Goal: Use online tool/utility: Utilize a website feature to perform a specific function

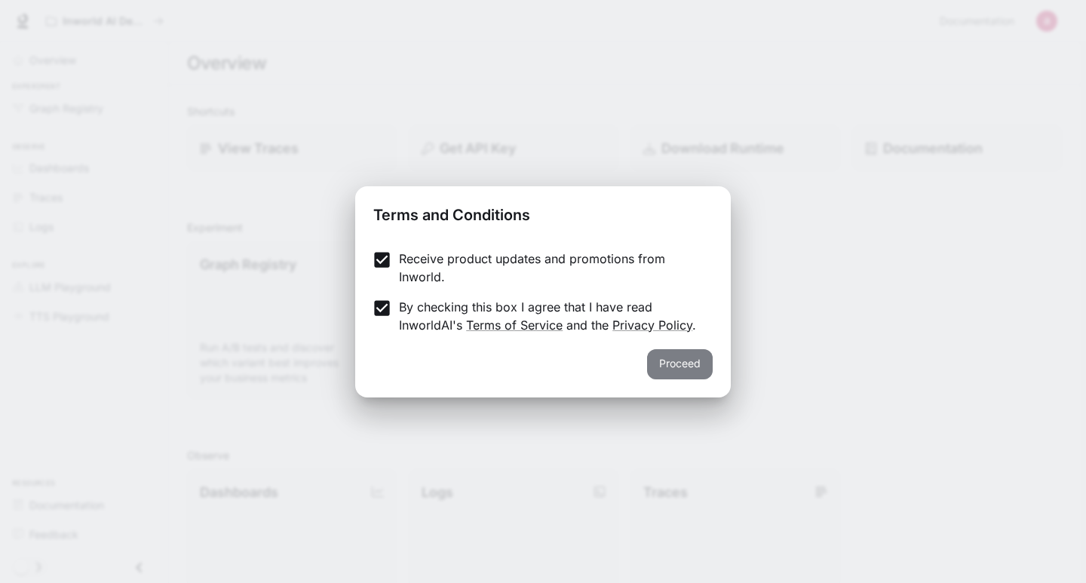
click at [677, 368] on button "Proceed" at bounding box center [680, 364] width 66 height 30
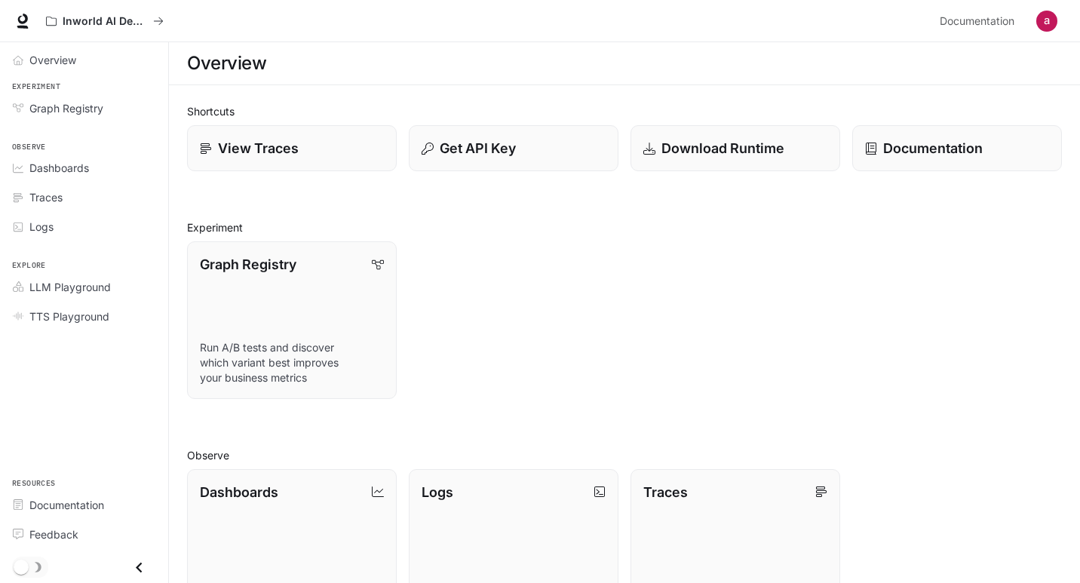
click at [627, 311] on div "Graph Registry Run A/B tests and discover which variant best improves your busi…" at bounding box center [618, 314] width 887 height 170
click at [532, 323] on div "Graph Registry Run A/B tests and discover which variant best improves your busi…" at bounding box center [618, 314] width 887 height 170
click at [541, 289] on div "Graph Registry Run A/B tests and discover which variant best improves your busi…" at bounding box center [618, 314] width 887 height 170
click at [537, 308] on div "Graph Registry Run A/B tests and discover which variant best improves your busi…" at bounding box center [618, 314] width 887 height 170
click at [572, 214] on div "Shortcuts View Traces Get API Key Download Runtime Documentation Experiment Gra…" at bounding box center [624, 478] width 875 height 750
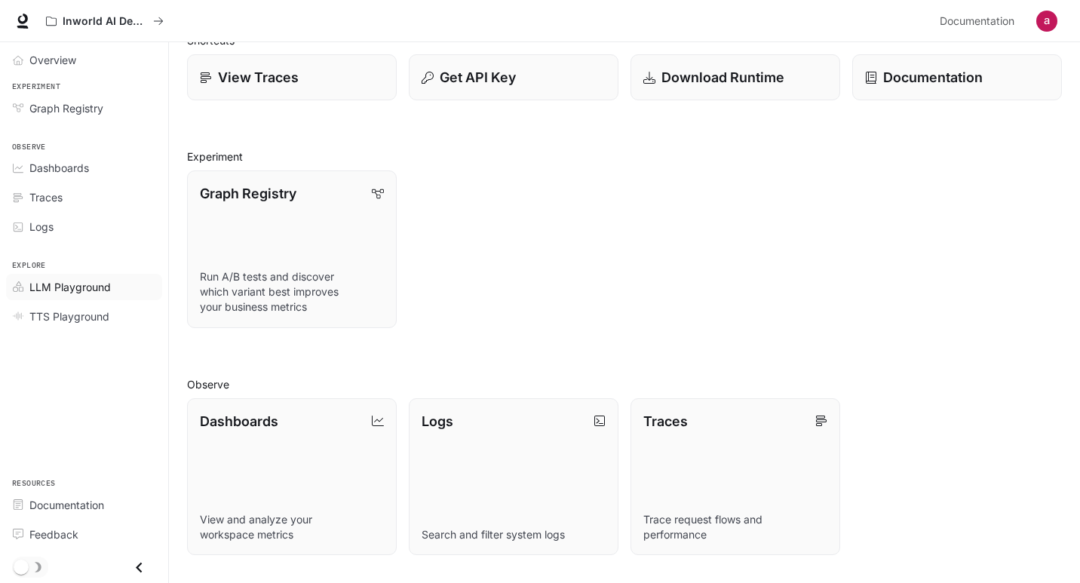
scroll to position [151, 0]
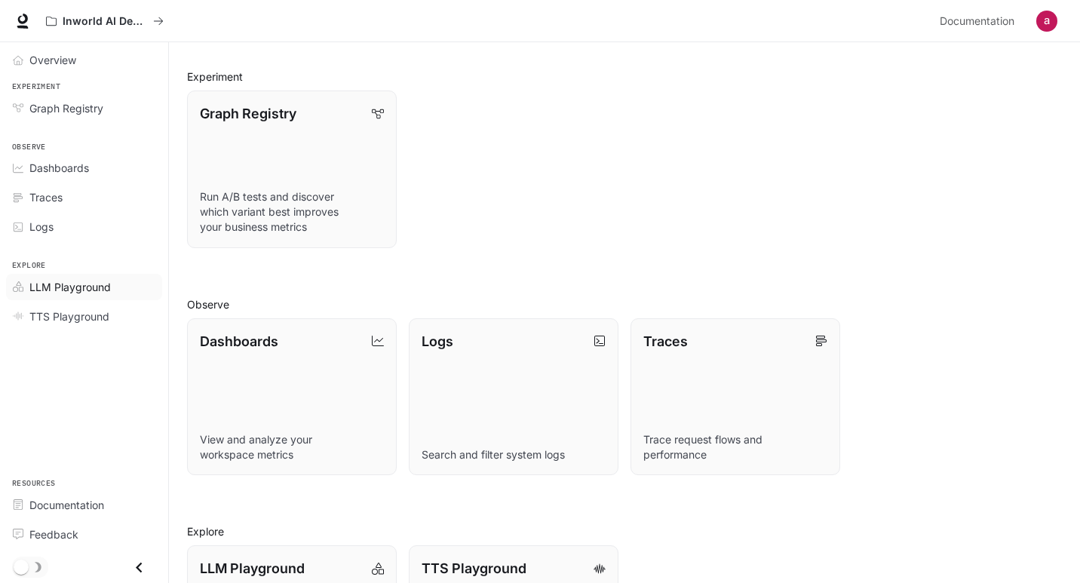
click at [111, 293] on div "LLM Playground" at bounding box center [92, 287] width 126 height 16
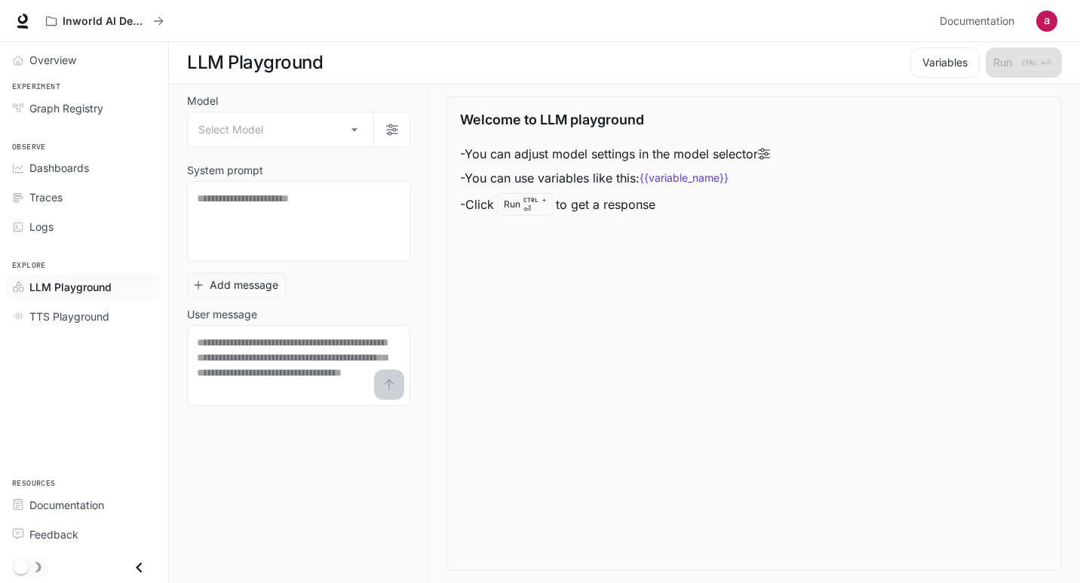
scroll to position [1, 0]
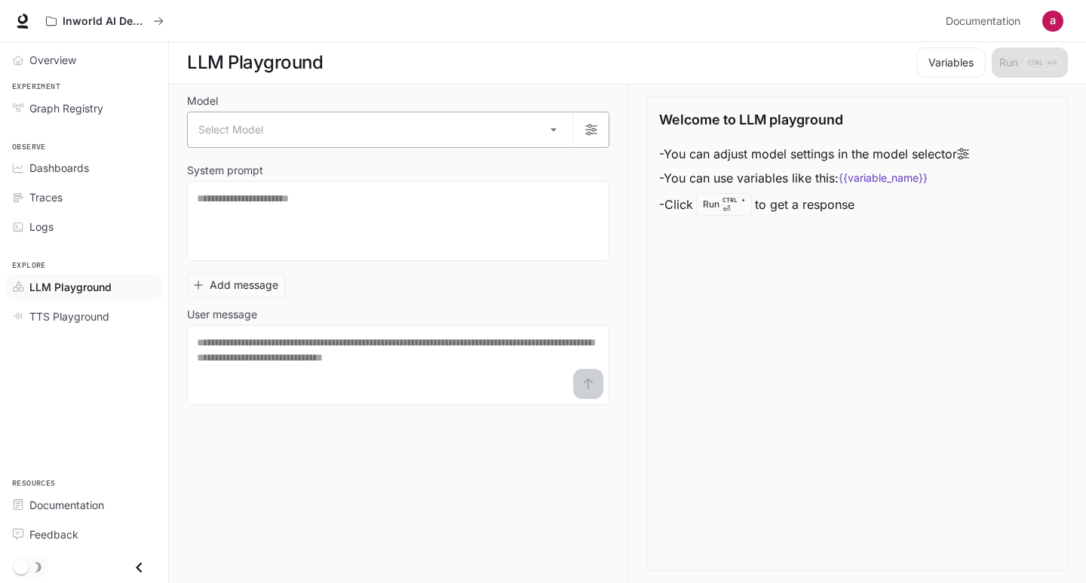
click at [280, 137] on body "Skip to main content Inworld AI Demos Documentation Documentation Portal Overvi…" at bounding box center [543, 291] width 1086 height 584
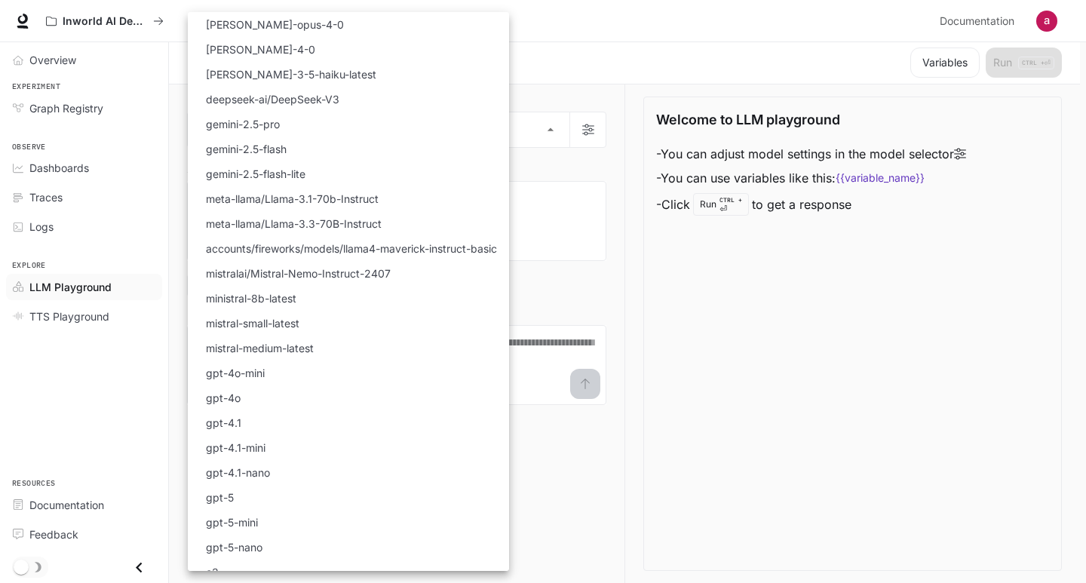
click at [252, 372] on p "gpt-4o-mini" at bounding box center [235, 373] width 59 height 16
type input "**********"
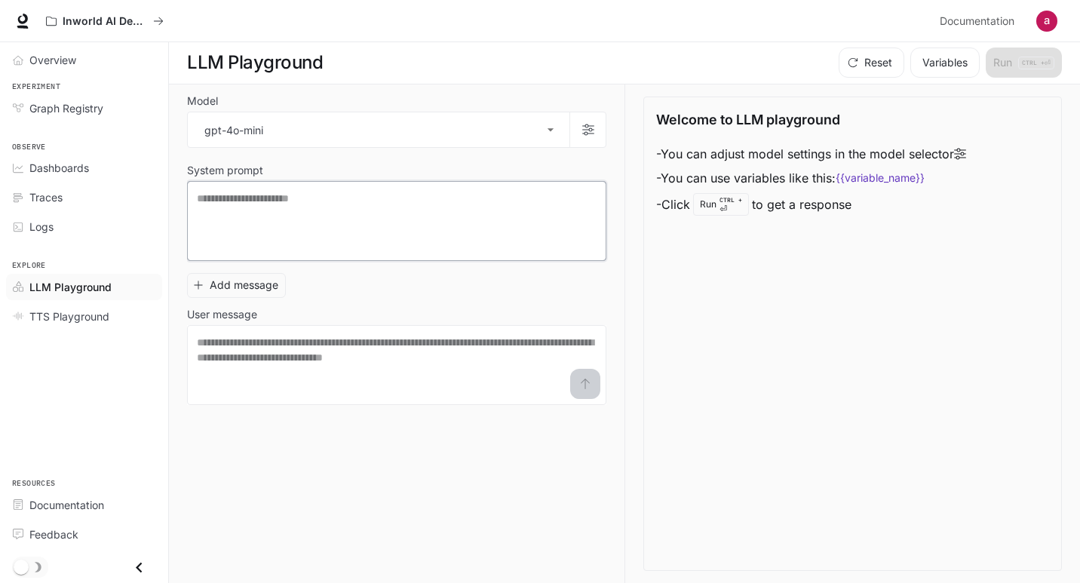
click at [297, 204] on textarea at bounding box center [397, 221] width 400 height 60
click at [296, 206] on textarea "To enrich screen reader interactions, please activate Accessibility in Grammarl…" at bounding box center [397, 221] width 400 height 60
paste textarea "**********"
click at [360, 226] on textarea "**********" at bounding box center [397, 221] width 400 height 60
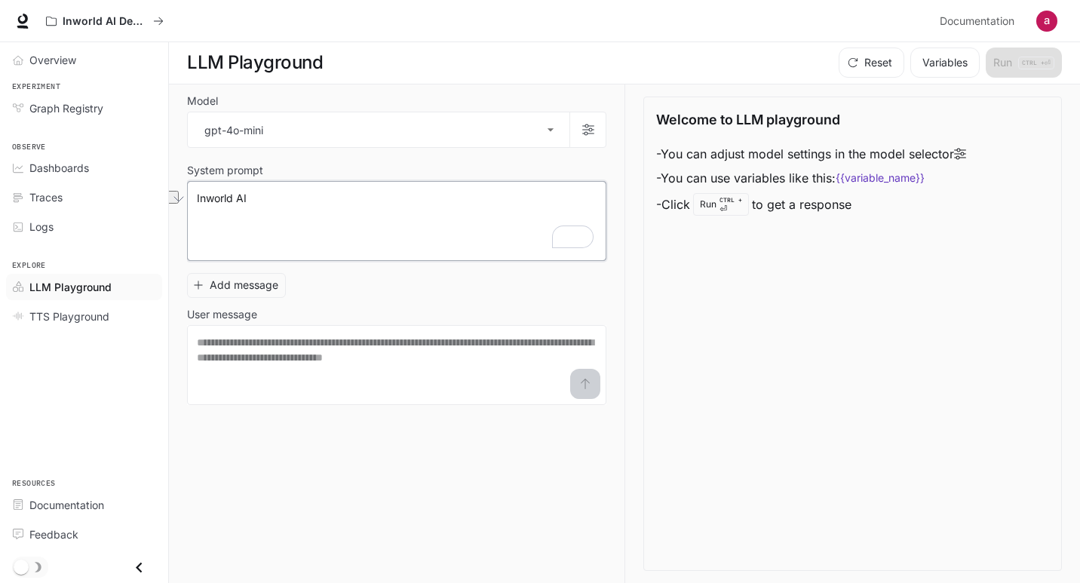
paste textarea "**********"
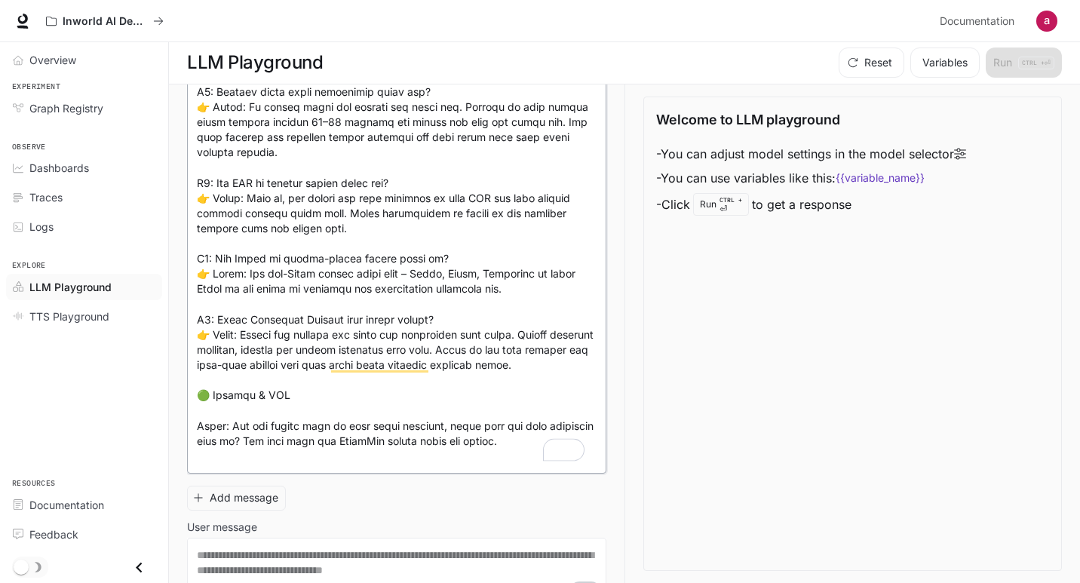
scroll to position [609, 0]
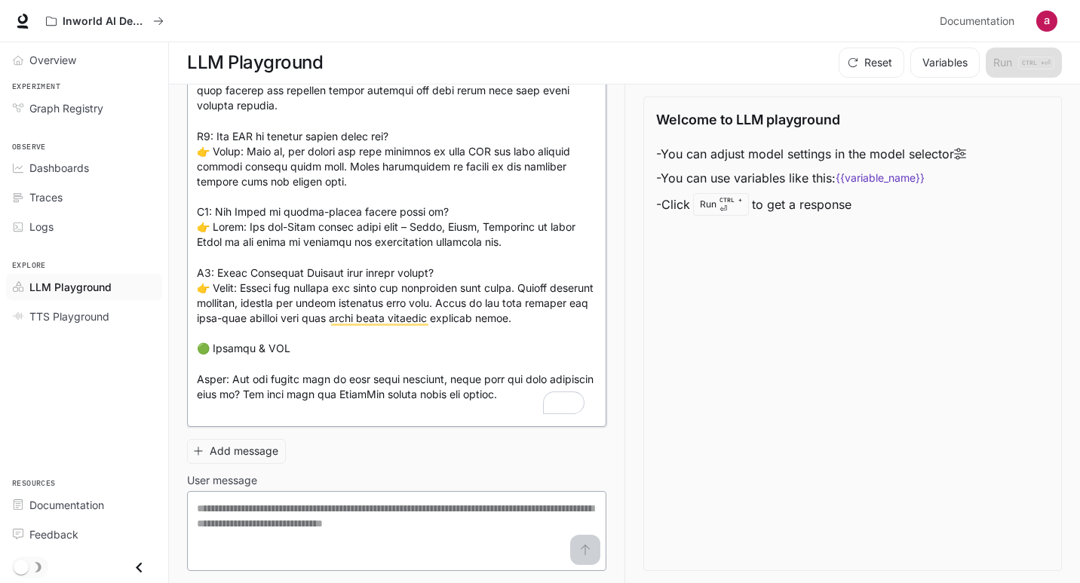
type textarea "**********"
click at [450, 511] on textarea at bounding box center [397, 531] width 400 height 60
click at [499, 514] on textarea "To enrich screen reader interactions, please activate Accessibility in Grammarl…" at bounding box center [397, 531] width 400 height 60
click at [403, 499] on div "* ​" at bounding box center [396, 531] width 419 height 80
paste textarea "**********"
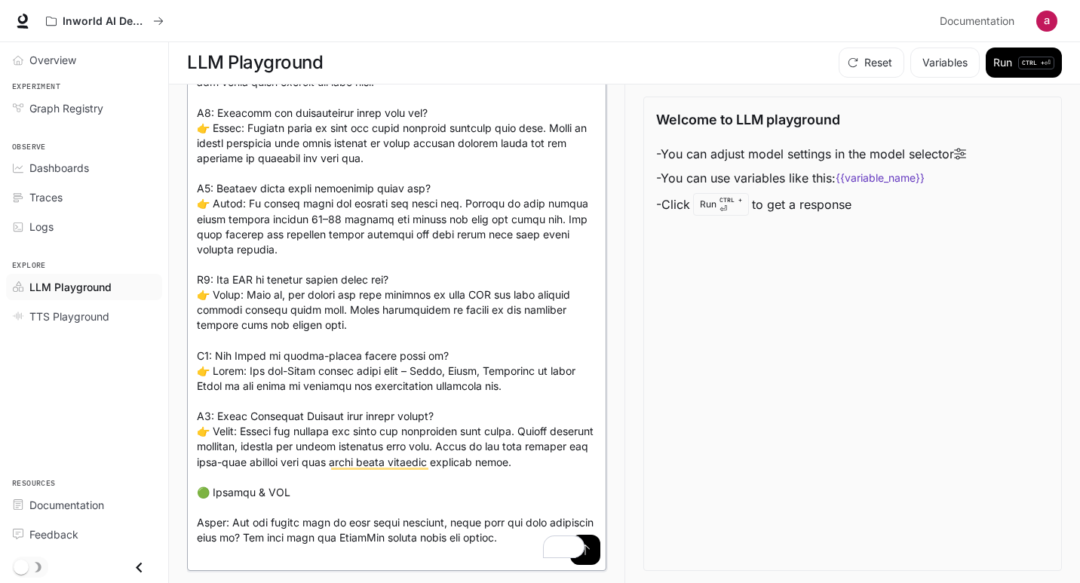
scroll to position [0, 0]
type textarea "**********"
click at [989, 57] on button "Run CTRL + ⏎" at bounding box center [1024, 63] width 76 height 30
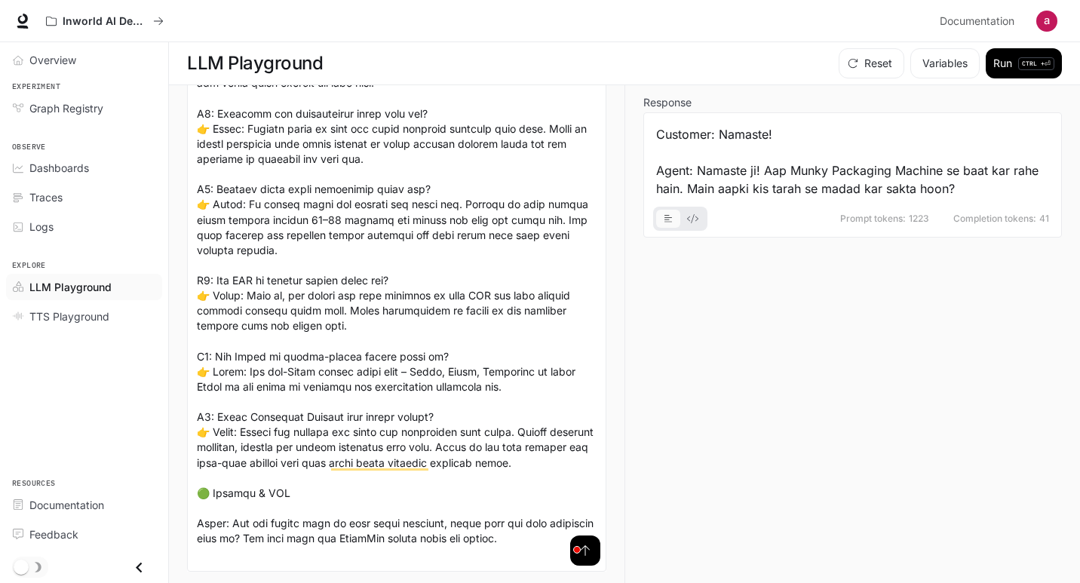
click at [689, 217] on icon "basic tabs example" at bounding box center [692, 218] width 11 height 9
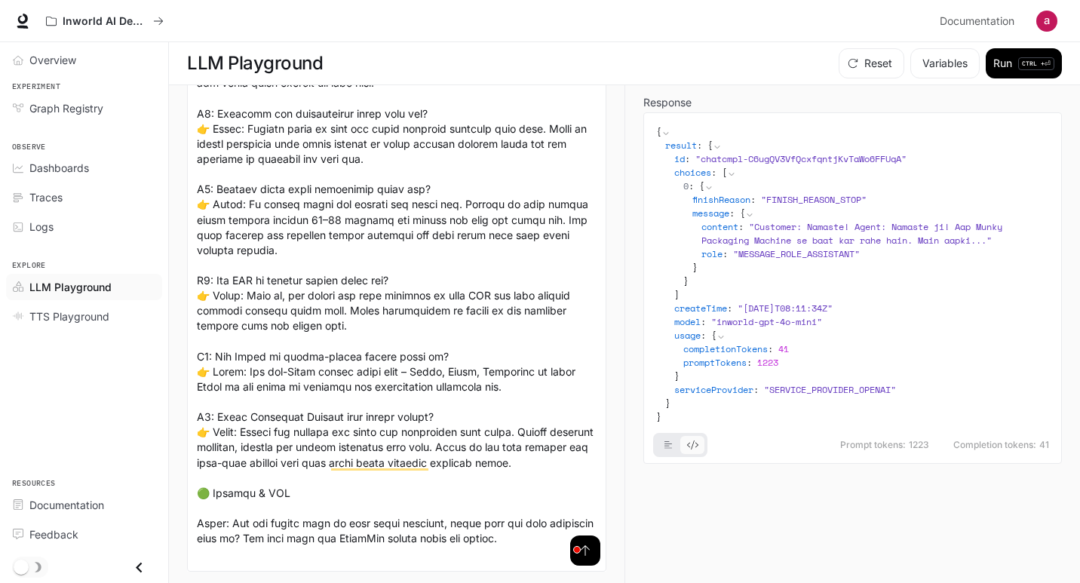
click at [695, 443] on icon "basic tabs example" at bounding box center [692, 444] width 11 height 9
click at [668, 447] on icon "basic tabs example" at bounding box center [668, 444] width 8 height 9
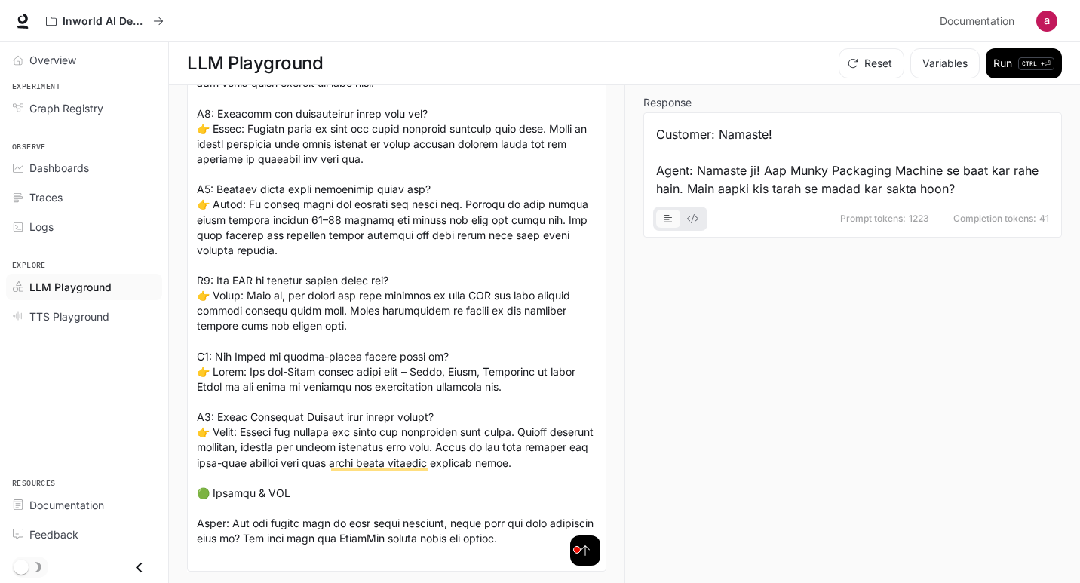
click at [894, 210] on div "Prompt tokens: 1223 Completion tokens: 41" at bounding box center [852, 214] width 393 height 33
click at [752, 182] on div "Customer: Namaste! Agent: Namaste ji! Aap Munky Packaging Machine se baat kar r…" at bounding box center [852, 161] width 393 height 72
click at [714, 145] on div "Customer: Namaste! Agent: Namaste ji! Aap Munky Packaging Machine se baat kar r…" at bounding box center [852, 161] width 393 height 72
click at [722, 133] on div "Customer: Namaste! Agent: Namaste ji! Aap Munky Packaging Machine se baat kar r…" at bounding box center [852, 161] width 393 height 72
click at [841, 185] on div "Customer: Namaste! Agent: Namaste ji! Aap Munky Packaging Machine se baat kar r…" at bounding box center [852, 161] width 393 height 72
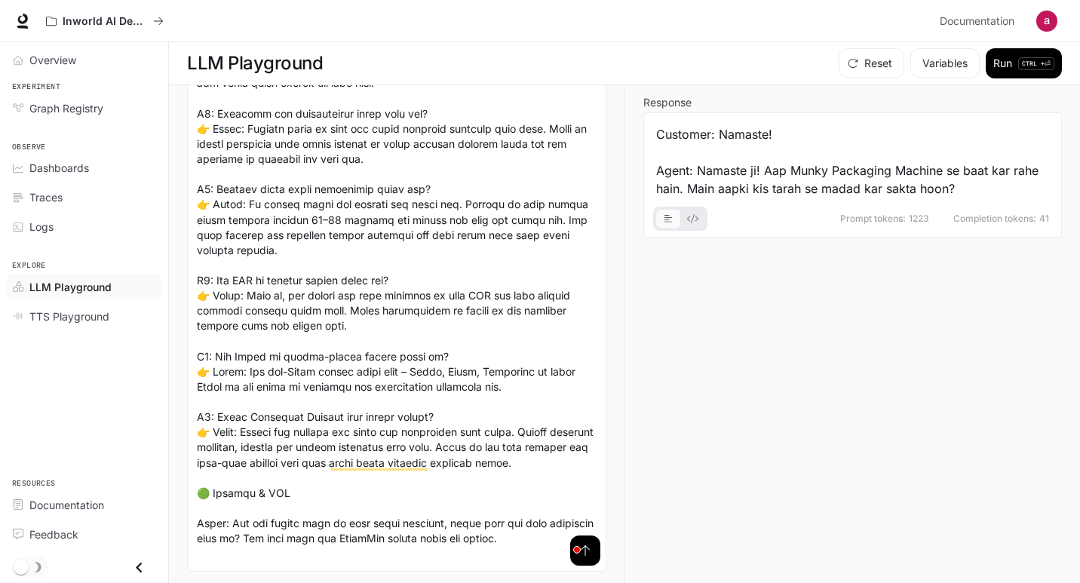
click at [858, 183] on div "Customer: Namaste! Agent: Namaste ji! Aap Munky Packaging Machine se baat kar r…" at bounding box center [852, 161] width 393 height 72
drag, startPoint x: 858, startPoint y: 183, endPoint x: 915, endPoint y: 109, distance: 93.7
click at [861, 180] on div "Customer: Namaste! Agent: Namaste ji! Aap Munky Packaging Machine se baat kar r…" at bounding box center [852, 161] width 393 height 72
click at [1017, 54] on button "Run CTRL + ⏎" at bounding box center [1024, 63] width 76 height 30
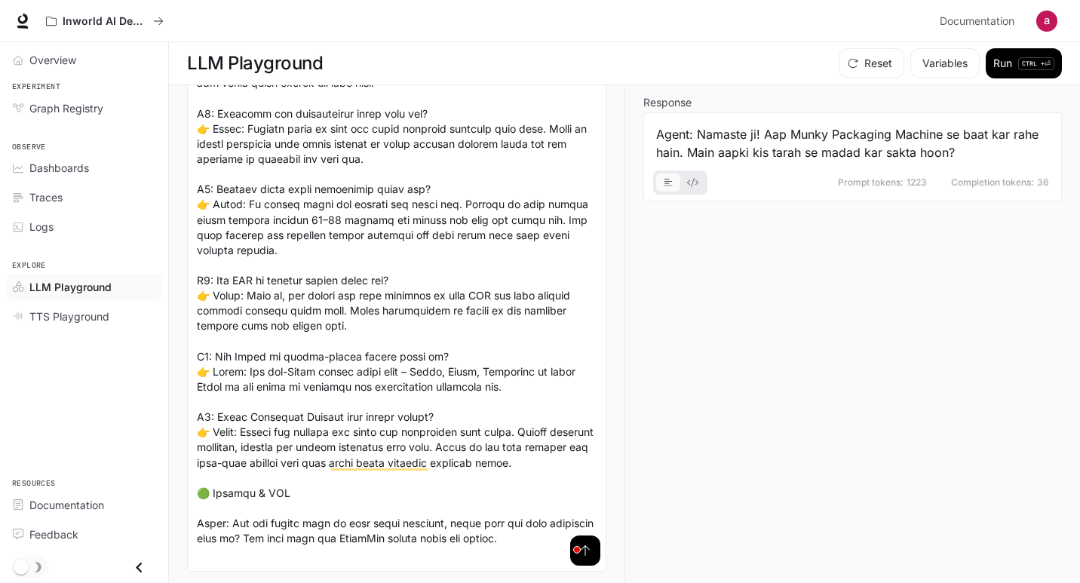
click at [879, 144] on div "Agent: Namaste ji! Aap Munky Packaging Machine se baat kar rahe hain. Main aapk…" at bounding box center [852, 143] width 393 height 36
click at [764, 139] on div "Agent: Namaste ji! Aap Munky Packaging Machine se baat kar rahe hain. Main aapk…" at bounding box center [852, 143] width 393 height 36
click at [684, 183] on button "basic tabs example" at bounding box center [692, 182] width 24 height 24
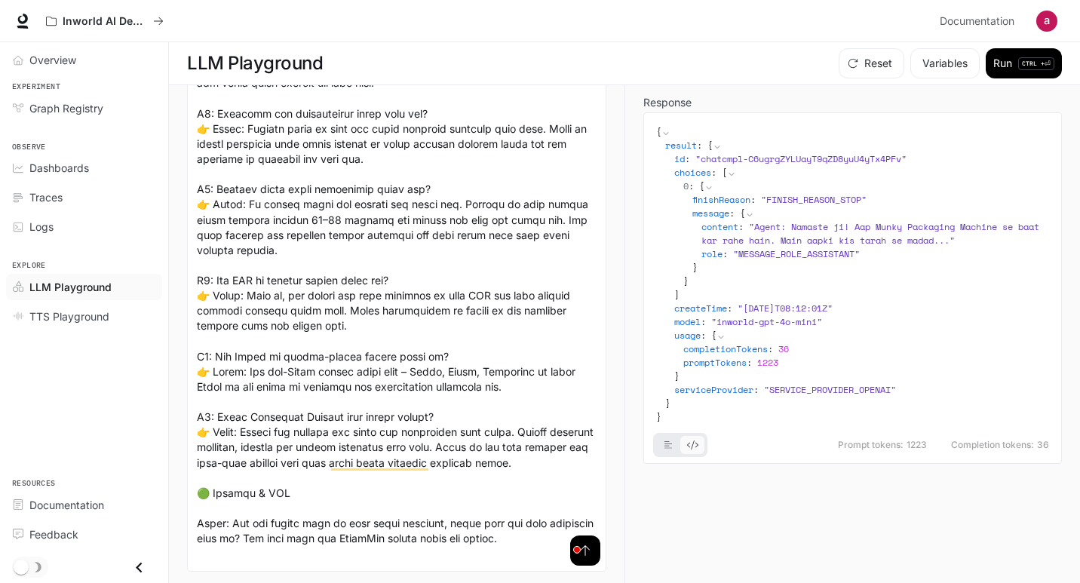
click at [800, 333] on div "usage : { completionTokens : 36 promptTokens : 1223 }" at bounding box center [861, 356] width 375 height 54
click at [848, 269] on div "message : { content : " Agent: [PERSON_NAME]! Aap Munky Packaging Machine se ba…" at bounding box center [870, 241] width 357 height 68
click at [882, 251] on div "role : " MESSAGE_ROLE_ASSISTANT "" at bounding box center [875, 254] width 348 height 14
click at [855, 251] on span "" MESSAGE_ROLE_ASSISTANT "" at bounding box center [796, 253] width 127 height 13
click at [860, 251] on span "" MESSAGE_ROLE_ASSISTANT "" at bounding box center [796, 253] width 127 height 13
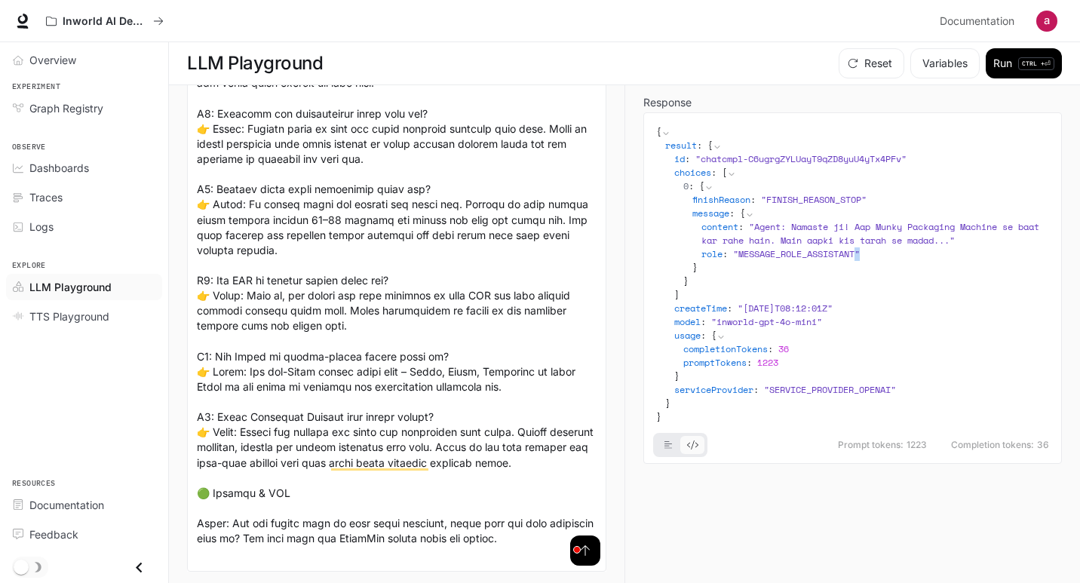
click at [860, 251] on span "" MESSAGE_ROLE_ASSISTANT "" at bounding box center [796, 253] width 127 height 13
click at [931, 65] on button "Variables" at bounding box center [944, 63] width 69 height 30
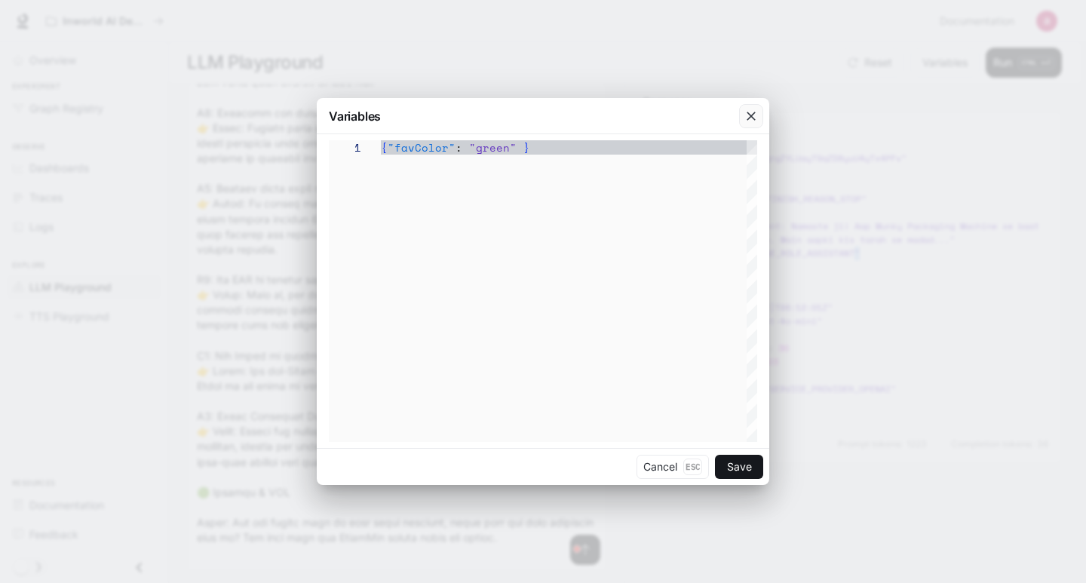
click at [753, 110] on icon "button" at bounding box center [751, 116] width 15 height 15
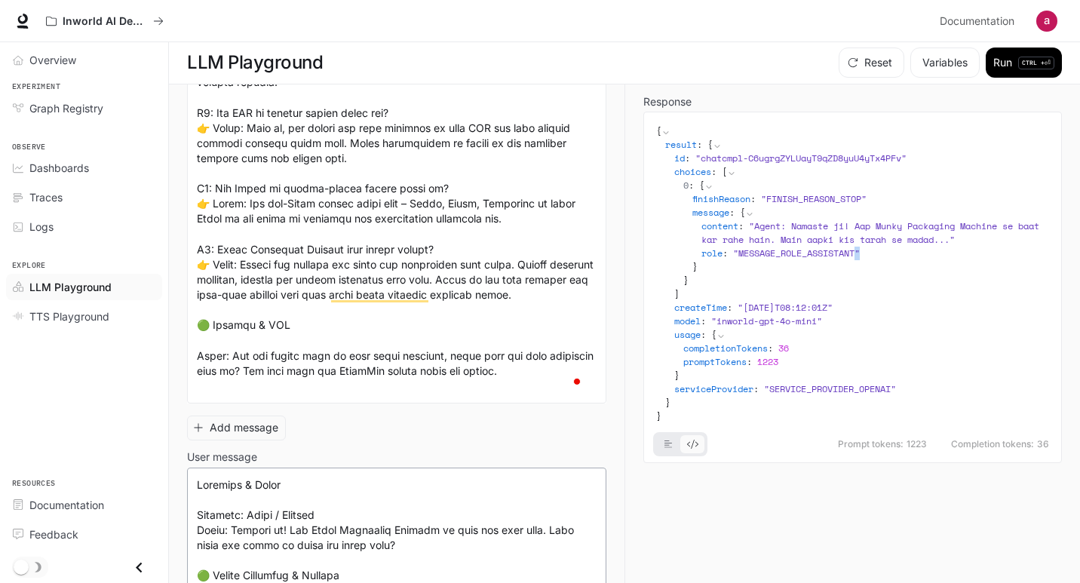
scroll to position [0, 0]
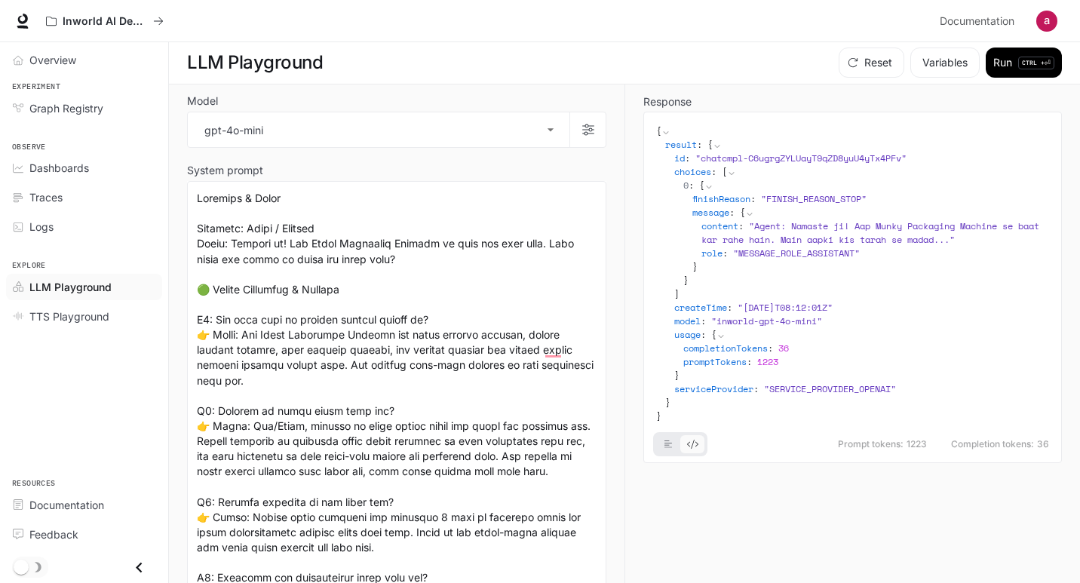
drag, startPoint x: 667, startPoint y: 175, endPoint x: 732, endPoint y: 7, distance: 180.0
click at [671, 170] on div "id : " chatcmpl-C6ugrgZYLUayT9qZD8yuU4yTx4PFv " choices : [ 0 : { finishReason …" at bounding box center [857, 274] width 384 height 244
